Goal: Book appointment/travel/reservation

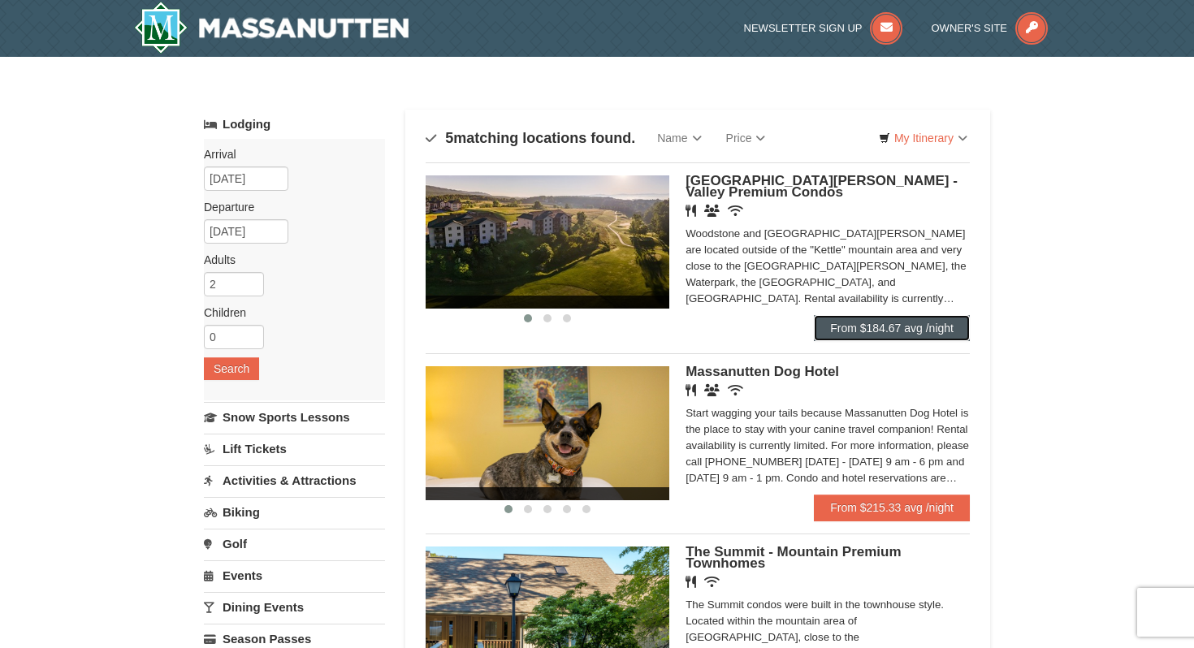
click at [885, 324] on link "From $184.67 avg /night" at bounding box center [892, 328] width 156 height 26
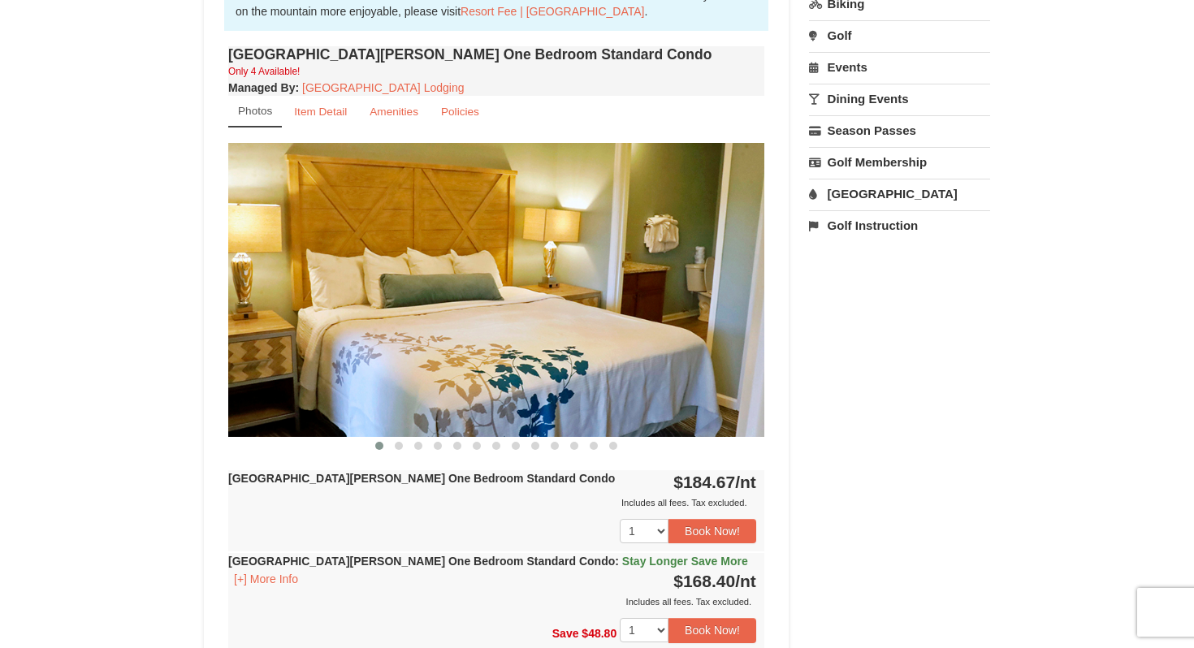
scroll to position [542, 0]
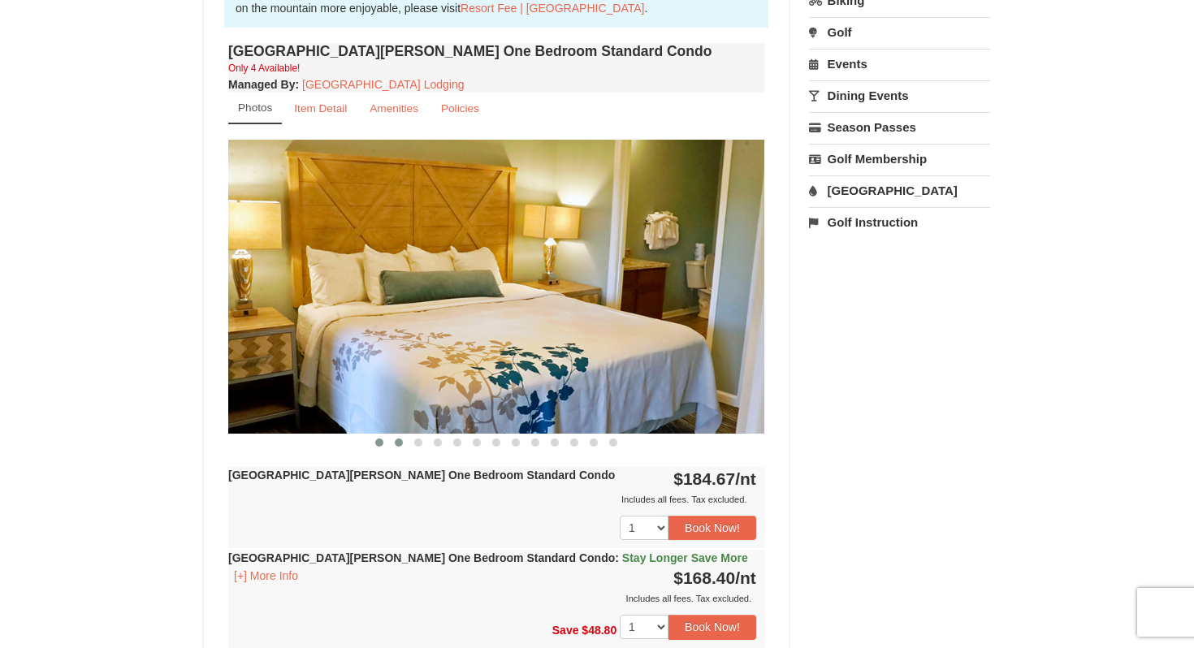
click at [399, 441] on span at bounding box center [399, 442] width 8 height 8
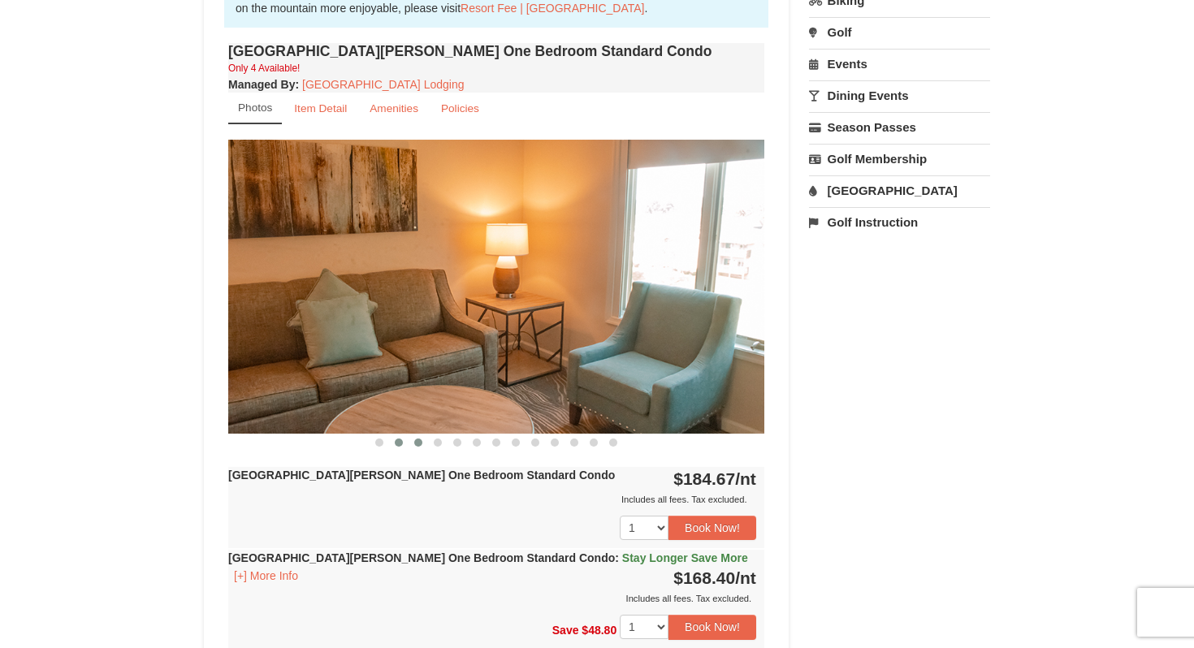
click at [421, 441] on span at bounding box center [418, 442] width 8 height 8
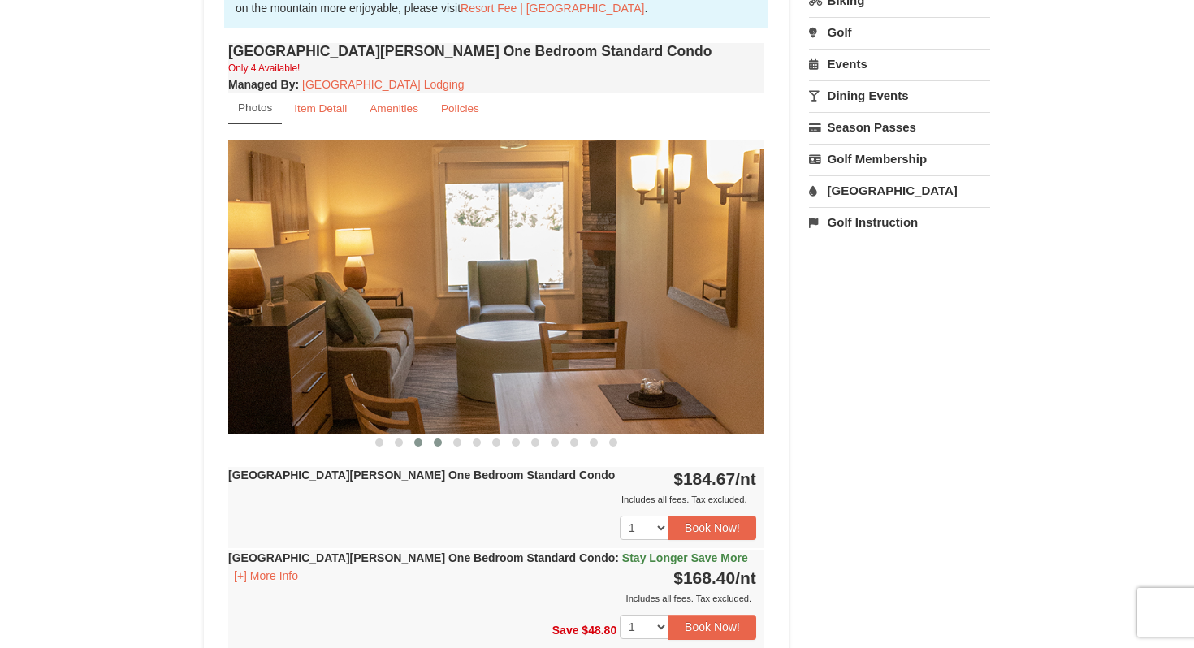
click at [438, 440] on span at bounding box center [438, 442] width 8 height 8
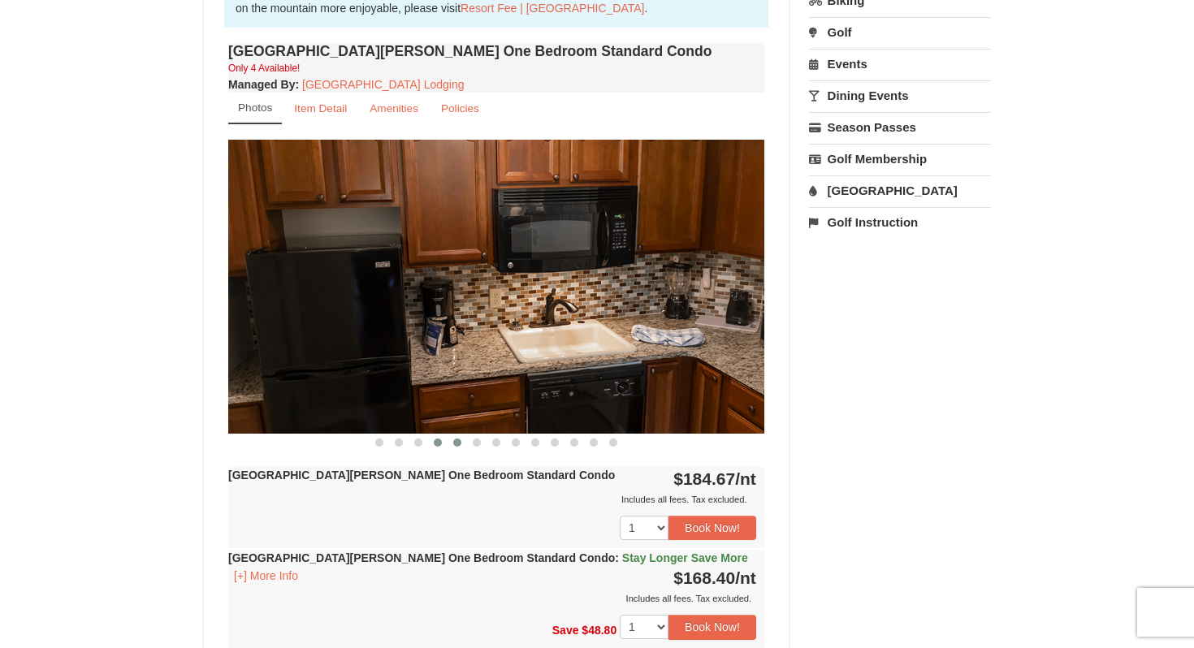
click at [455, 441] on span at bounding box center [457, 442] width 8 height 8
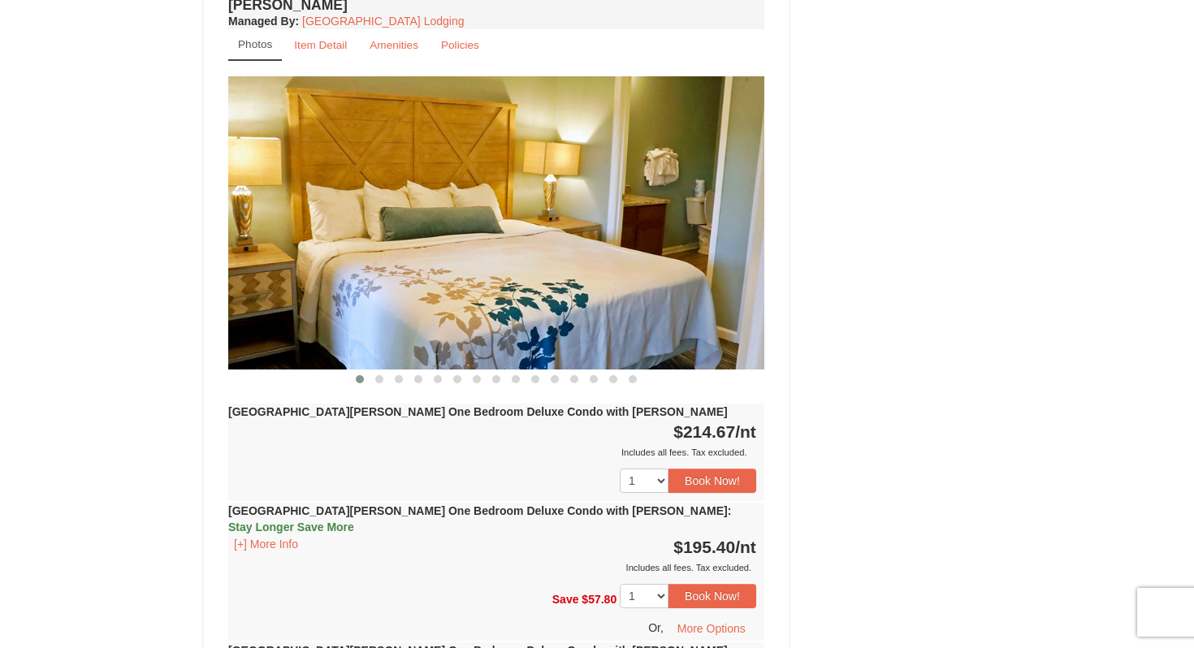
scroll to position [1412, 0]
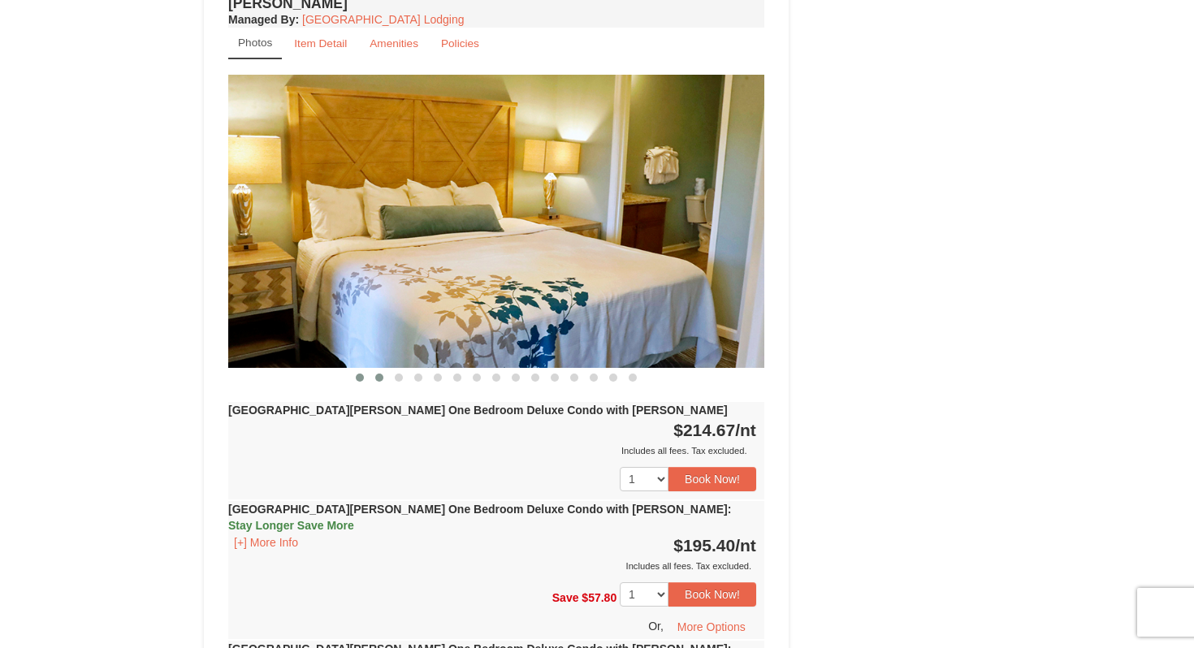
click at [378, 373] on span at bounding box center [379, 377] width 8 height 8
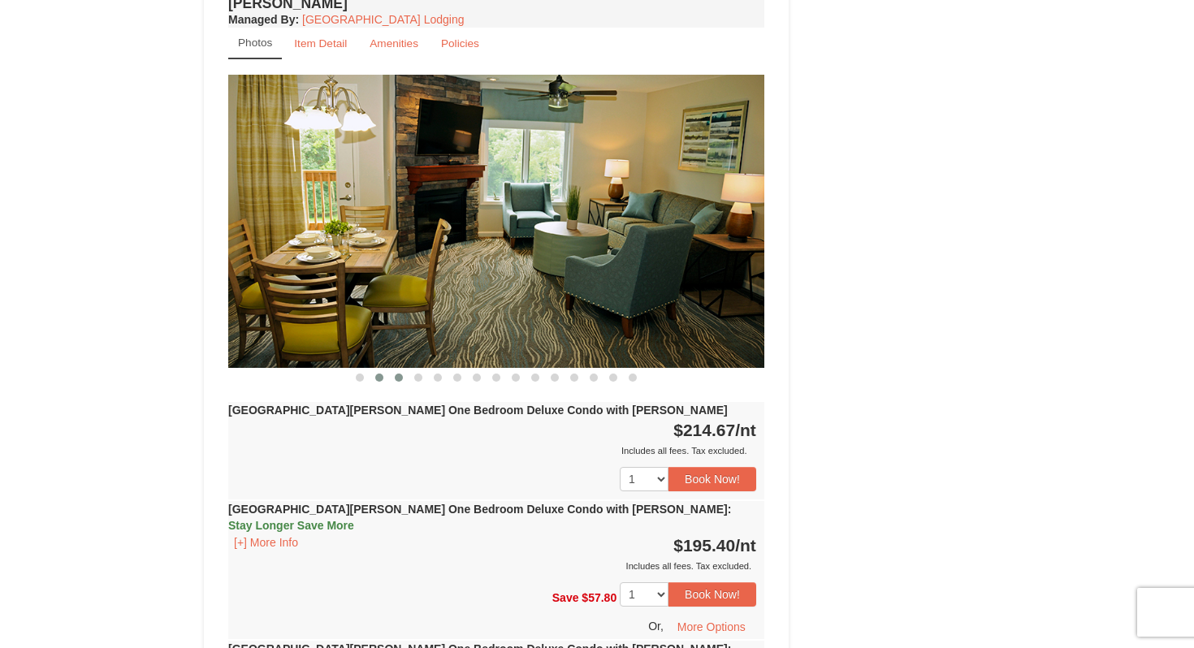
click at [398, 373] on span at bounding box center [399, 377] width 8 height 8
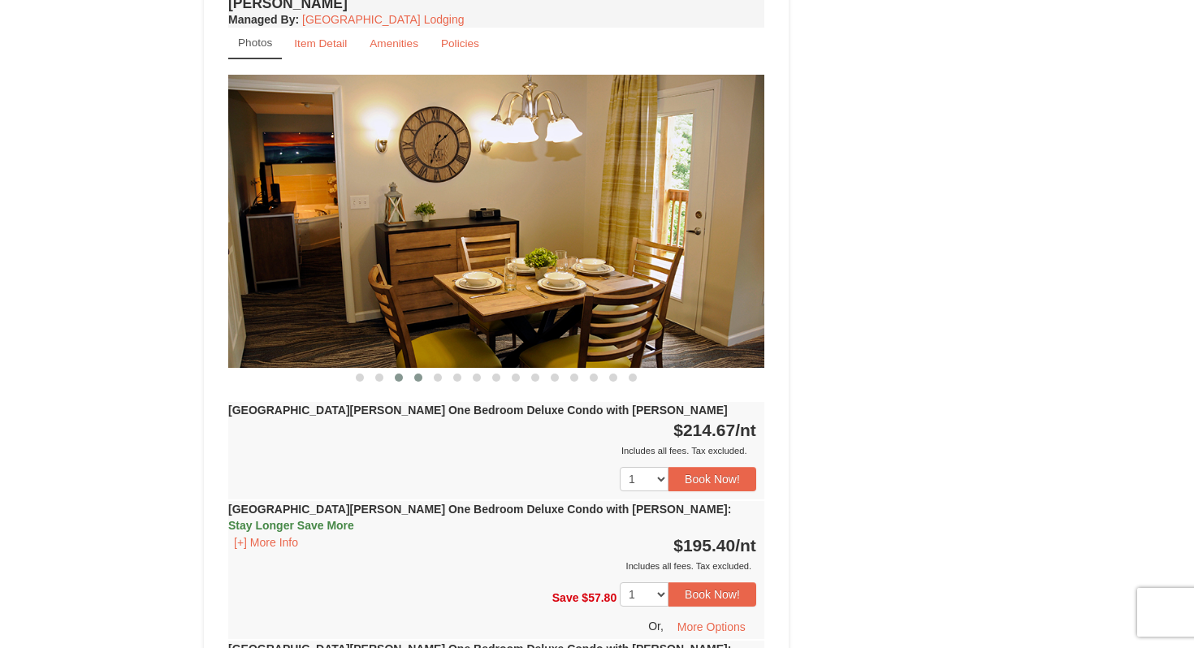
click at [417, 369] on button at bounding box center [417, 377] width 19 height 16
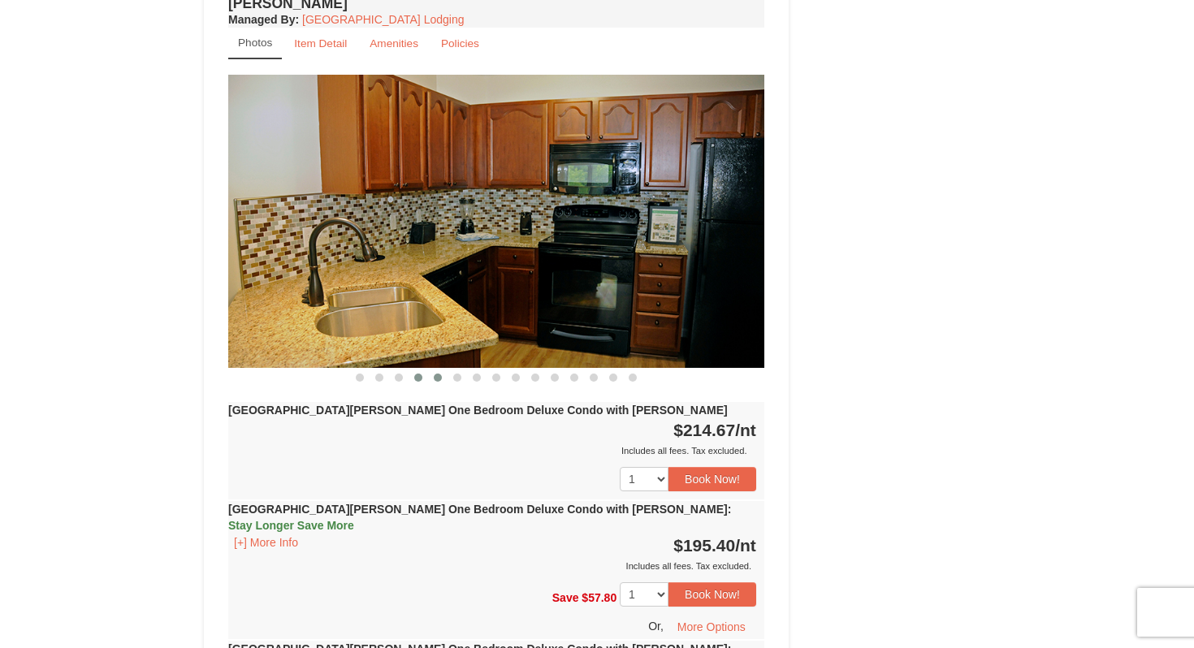
click at [435, 373] on span at bounding box center [438, 377] width 8 height 8
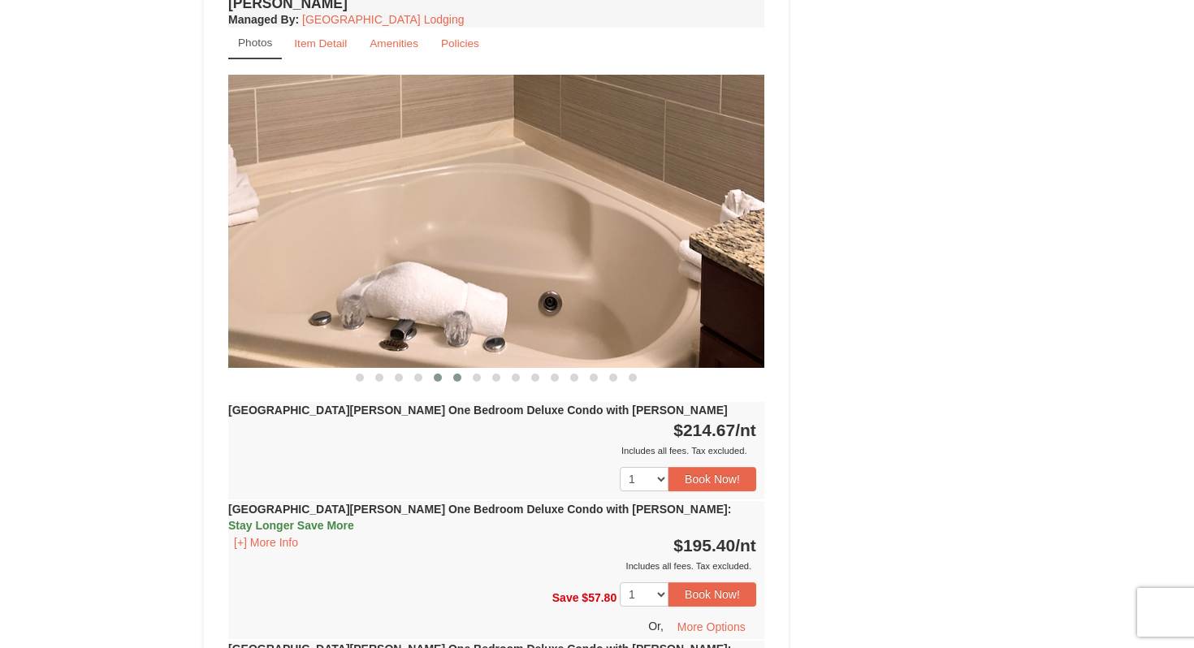
click at [453, 369] on button at bounding box center [456, 377] width 19 height 16
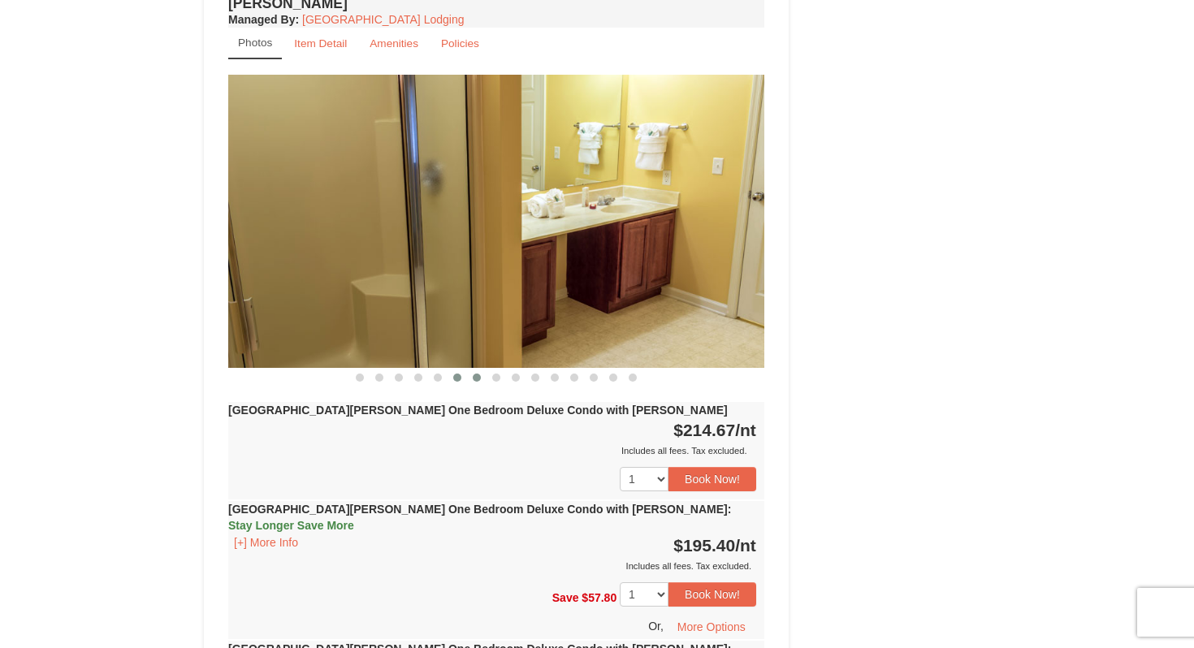
click at [473, 369] on button at bounding box center [476, 377] width 19 height 16
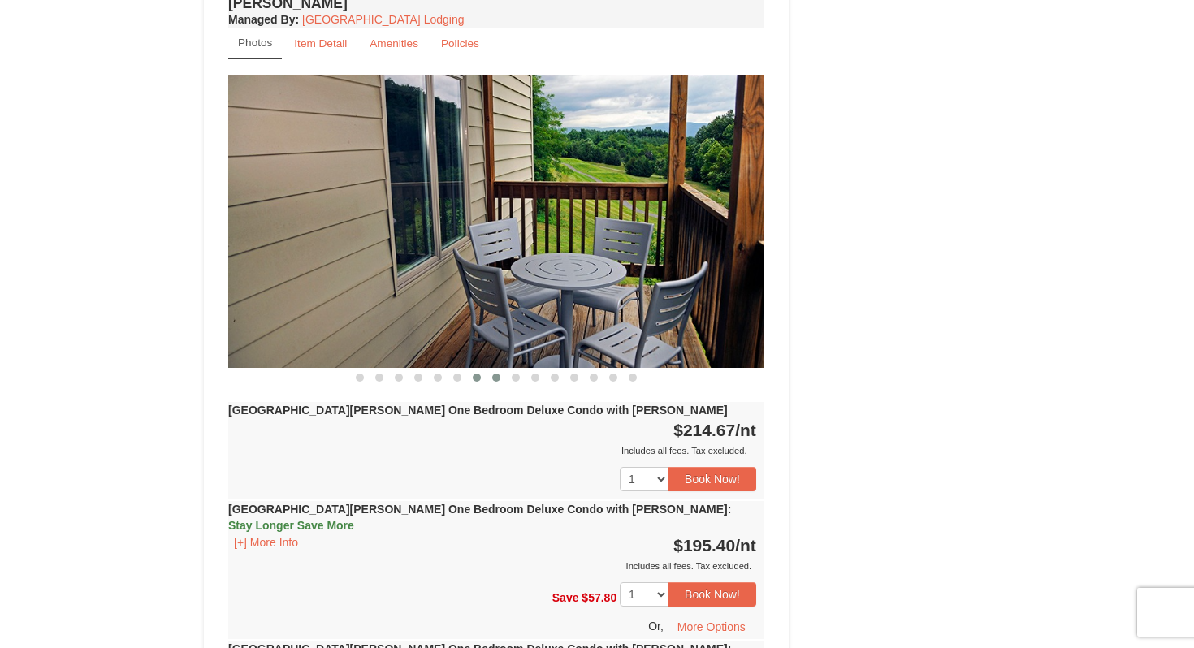
click at [494, 369] on button at bounding box center [495, 377] width 19 height 16
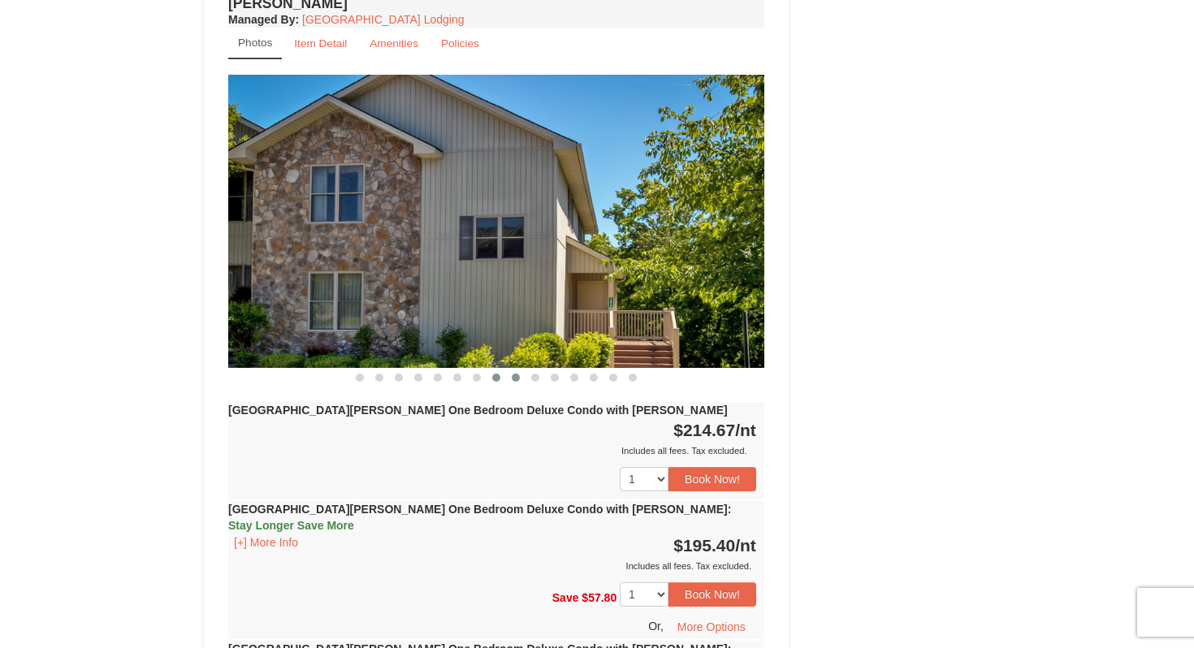
click at [513, 369] on button at bounding box center [515, 377] width 19 height 16
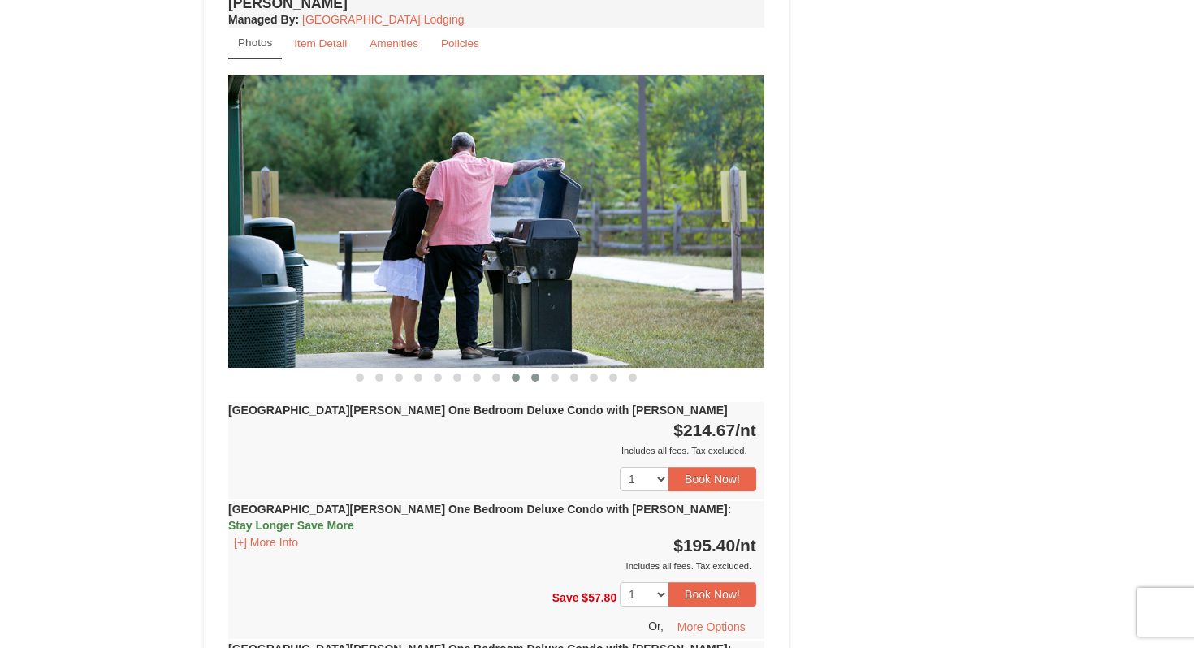
click at [533, 369] on button at bounding box center [534, 377] width 19 height 16
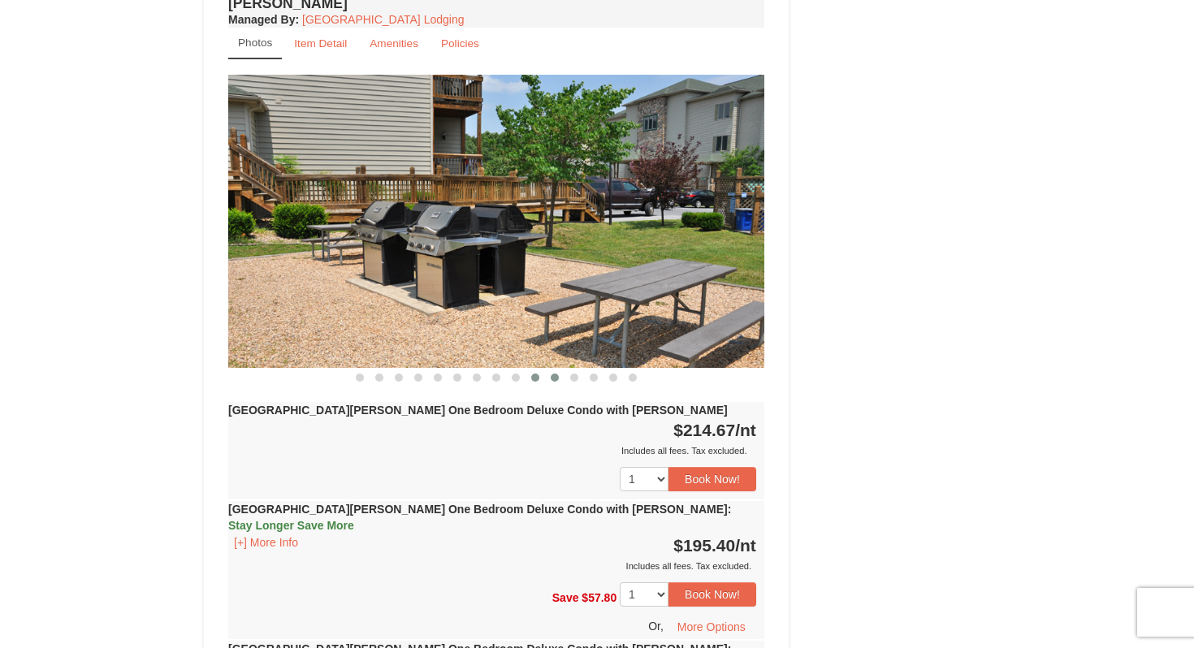
click at [552, 373] on span at bounding box center [554, 377] width 8 height 8
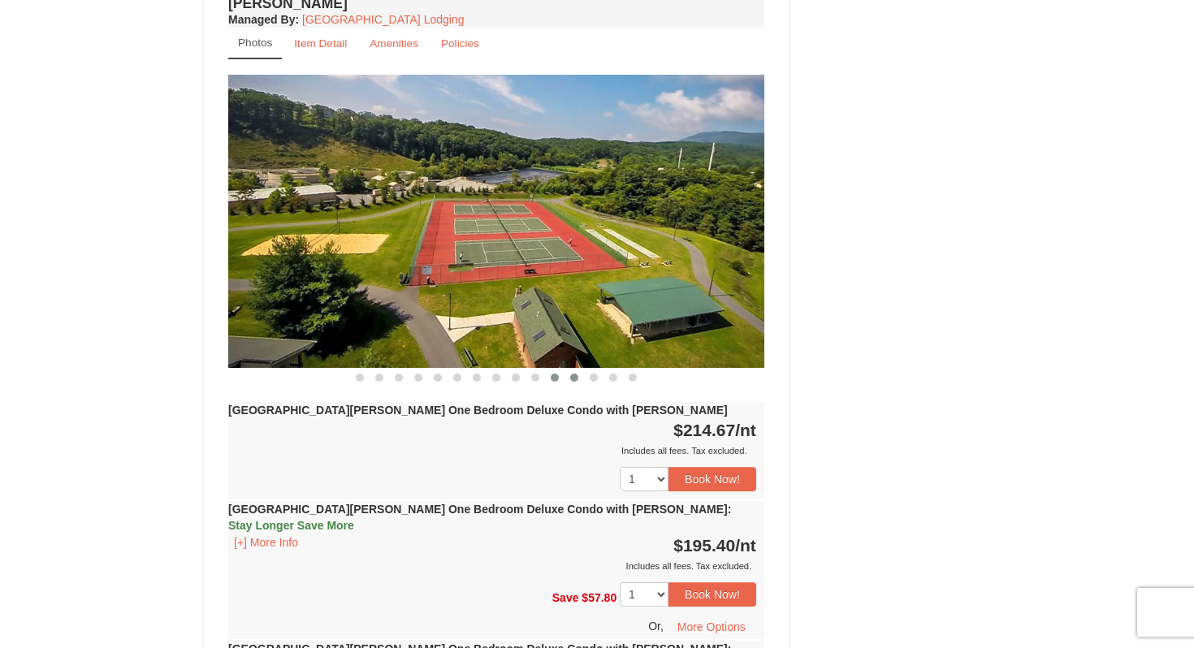
click at [572, 373] on span at bounding box center [574, 377] width 8 height 8
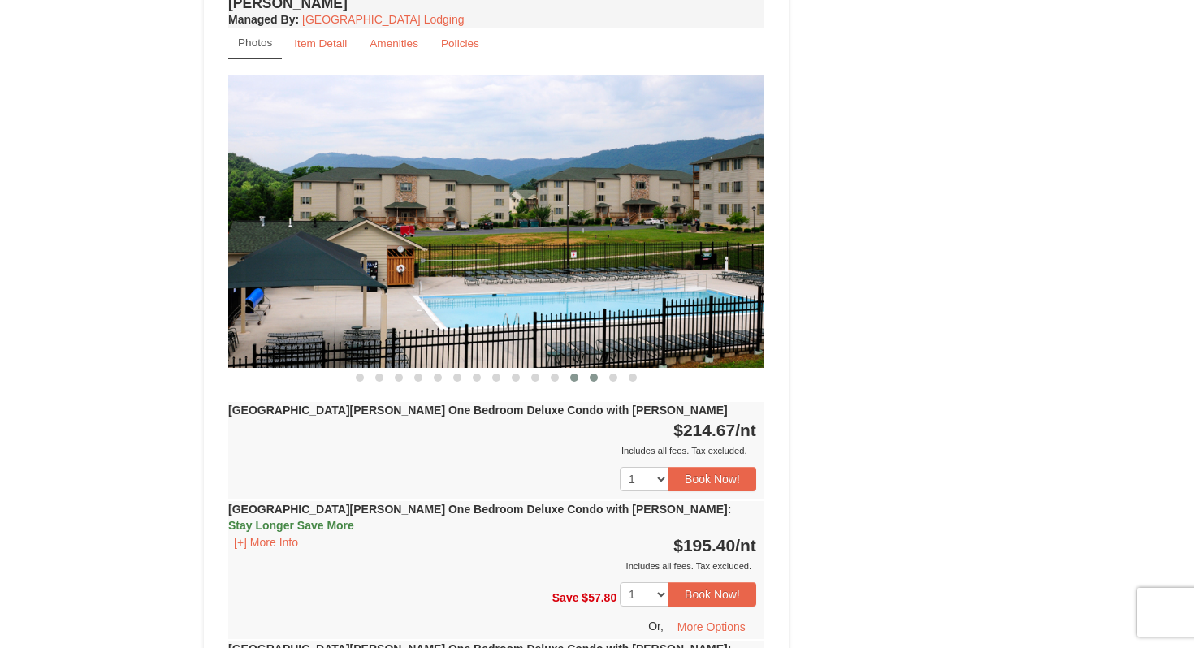
click at [595, 369] on button at bounding box center [593, 377] width 19 height 16
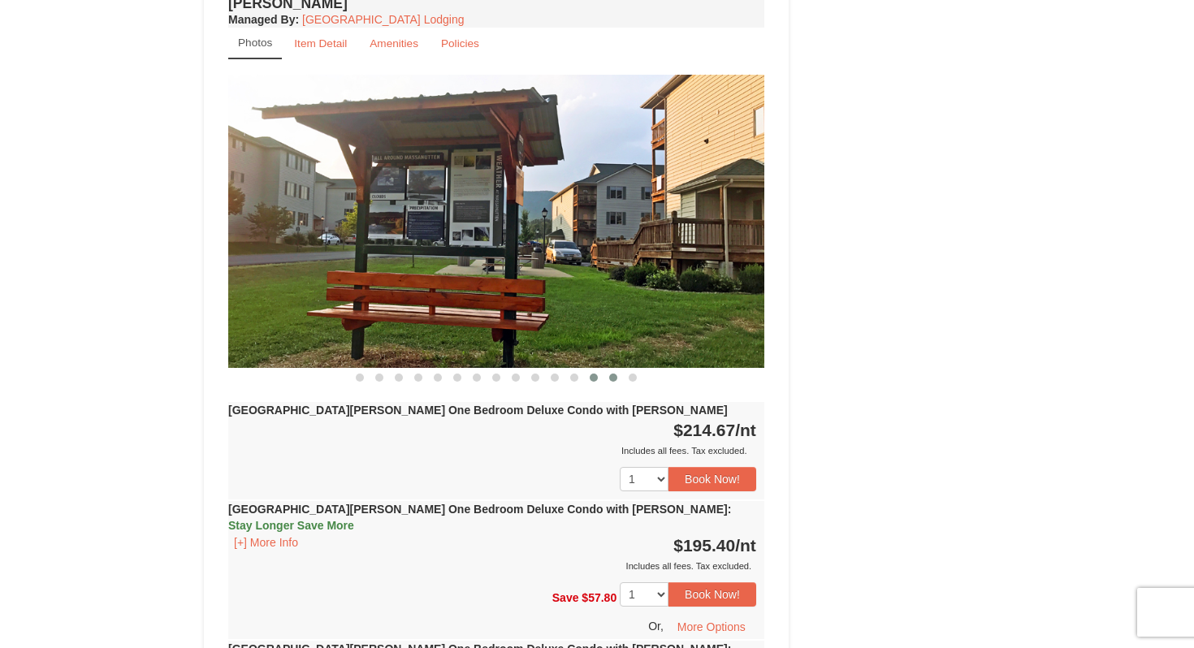
click at [610, 373] on span at bounding box center [613, 377] width 8 height 8
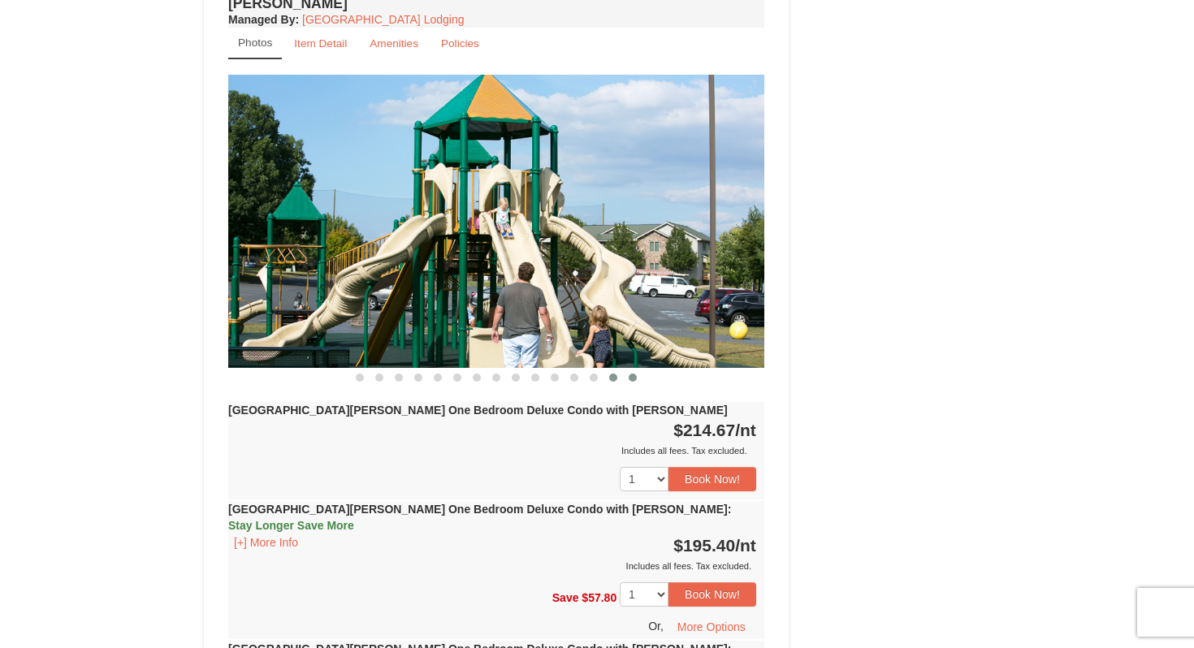
click at [631, 369] on button at bounding box center [632, 377] width 19 height 16
